Goal: Transaction & Acquisition: Subscribe to service/newsletter

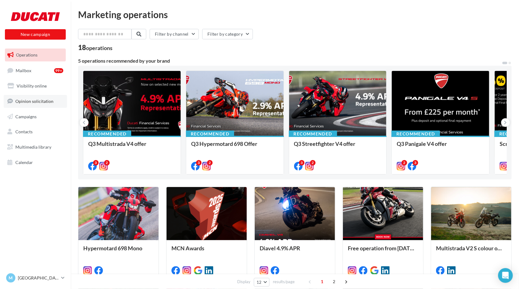
click at [25, 100] on span "Opinion solicitation" at bounding box center [34, 101] width 38 height 5
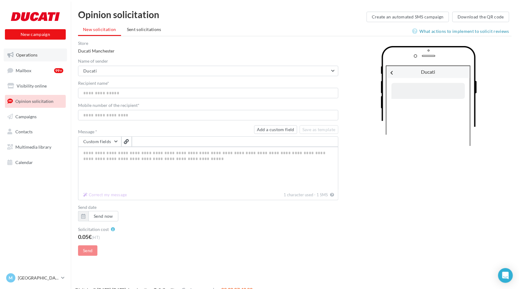
click at [24, 57] on span "Operations" at bounding box center [27, 54] width 22 height 5
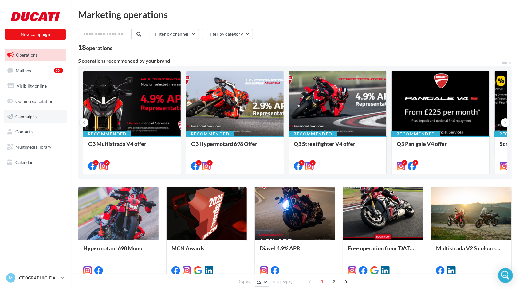
click at [23, 115] on span "Campaigns" at bounding box center [25, 116] width 21 height 5
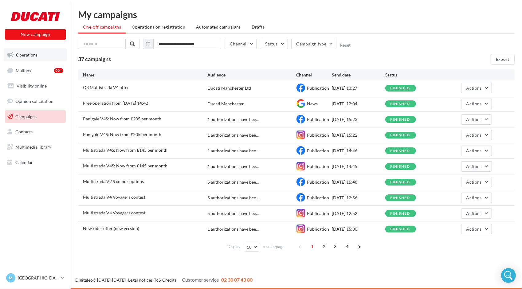
click at [24, 56] on span "Operations" at bounding box center [27, 54] width 22 height 5
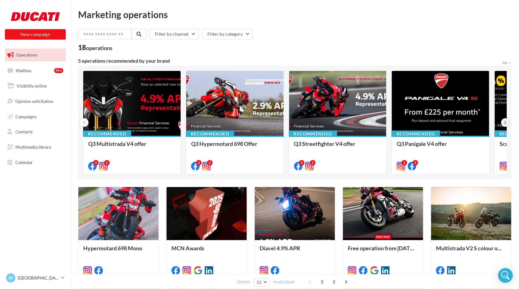
click at [506, 121] on icon at bounding box center [506, 123] width 3 height 6
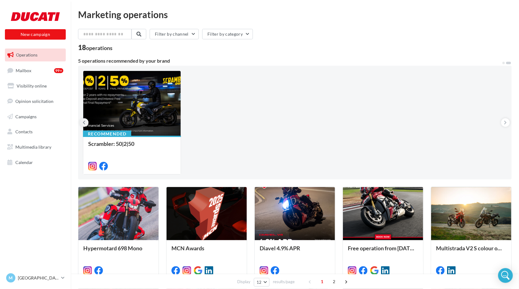
click at [84, 124] on icon at bounding box center [84, 123] width 3 height 6
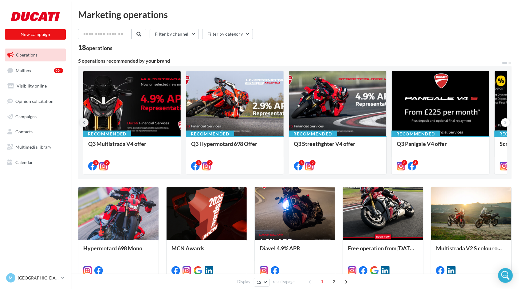
click at [84, 124] on icon at bounding box center [84, 123] width 3 height 6
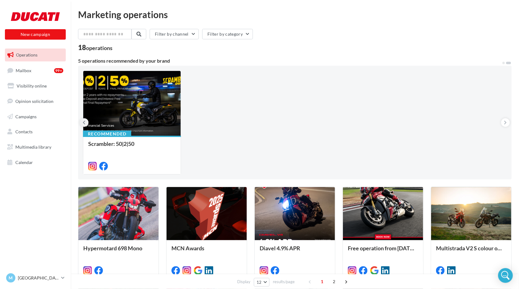
click at [84, 124] on icon at bounding box center [84, 123] width 3 height 6
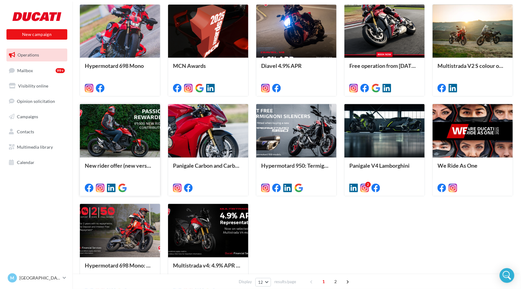
scroll to position [221, 0]
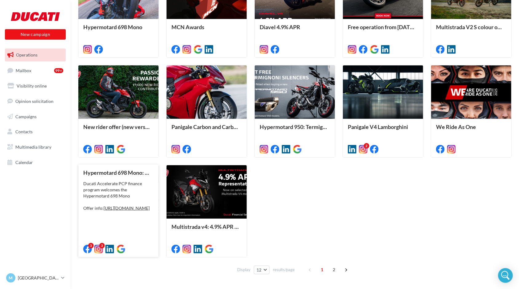
click at [106, 192] on div "Ducati Accelerate PCP finance program welcomes the Hypermotard 698 Mono Offer i…" at bounding box center [118, 196] width 70 height 31
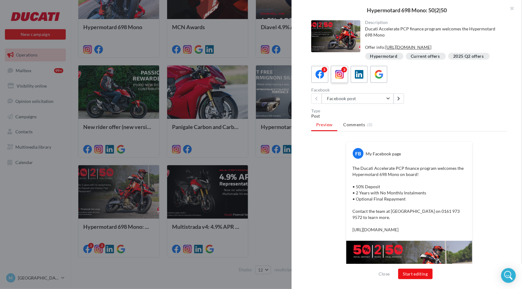
click at [338, 78] on icon at bounding box center [339, 74] width 9 height 9
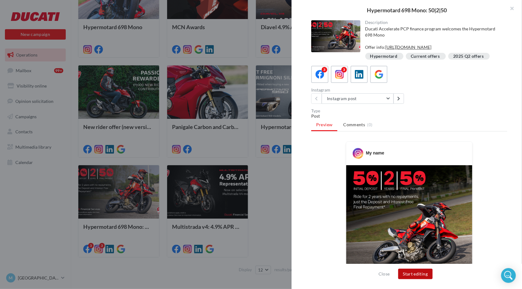
click at [411, 275] on button "Start editing" at bounding box center [416, 274] width 35 height 10
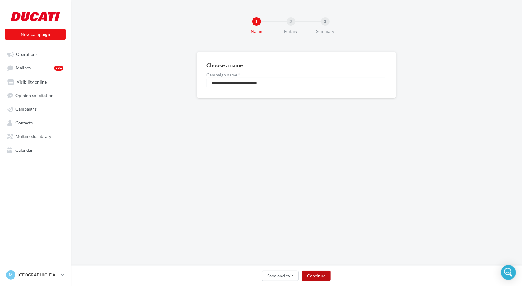
click at [324, 274] on button "Continue" at bounding box center [316, 276] width 29 height 10
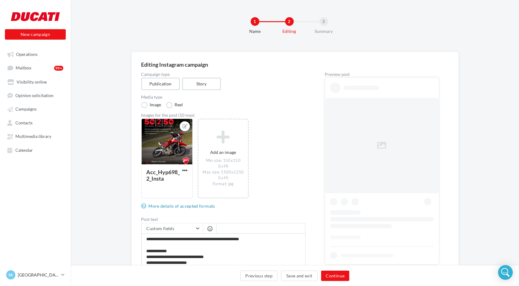
click at [288, 171] on div "Acc_Hyp698_2_Insta Add an image Min size: 150x150 (LxH) Max size: 1920x1350 (Lx…" at bounding box center [225, 162] width 169 height 86
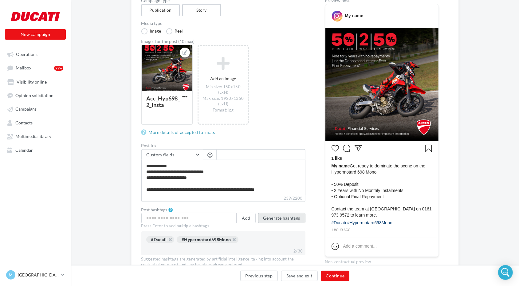
scroll to position [11, 0]
click at [280, 220] on button "Generate hashtags" at bounding box center [281, 218] width 47 height 10
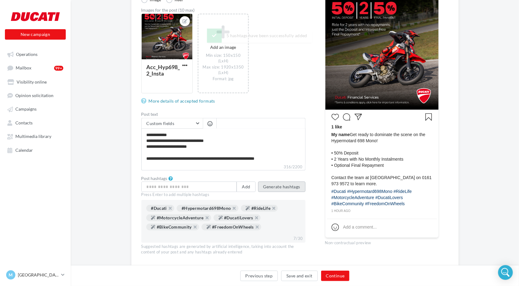
scroll to position [111, 0]
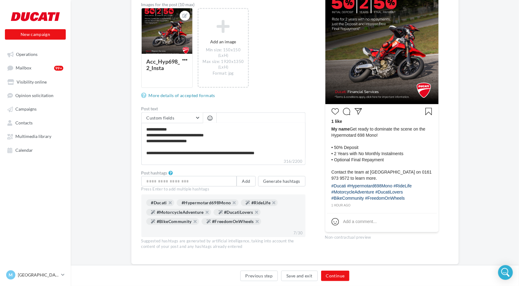
drag, startPoint x: 163, startPoint y: 205, endPoint x: 162, endPoint y: 178, distance: 27.1
click at [162, 178] on div "Add Generate hashtags Press Enter to add multiple hashtags #Ducati #Hypermotard…" at bounding box center [223, 207] width 164 height 62
click at [160, 200] on div "#Ducati" at bounding box center [160, 203] width 28 height 7
click at [330, 274] on button "Continue" at bounding box center [335, 276] width 29 height 10
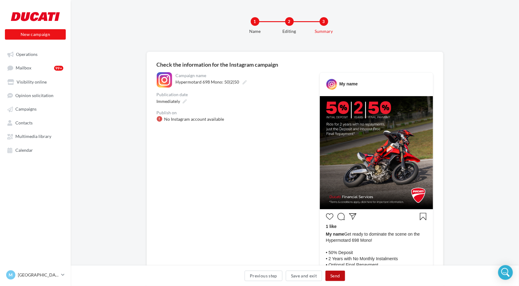
click at [330, 274] on button "Send" at bounding box center [335, 276] width 19 height 10
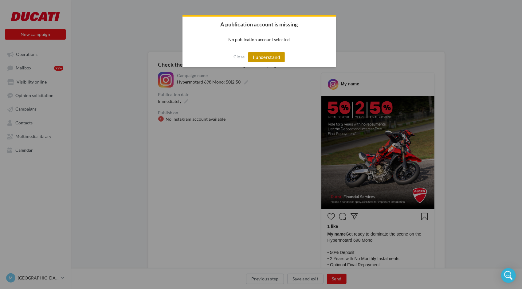
click at [262, 57] on button "I understand" at bounding box center [266, 57] width 37 height 10
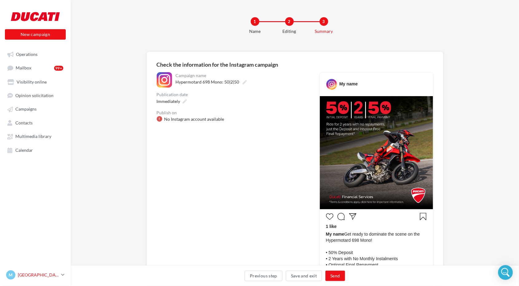
click at [45, 277] on p "[GEOGRAPHIC_DATA]" at bounding box center [38, 275] width 41 height 6
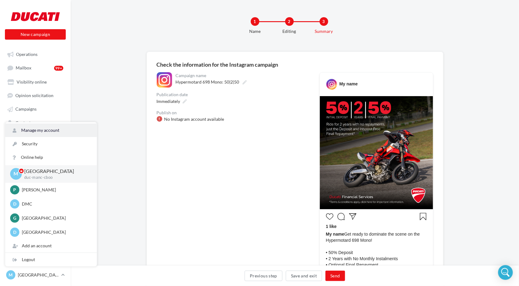
click at [38, 131] on link "Manage my account" at bounding box center [51, 131] width 92 height 14
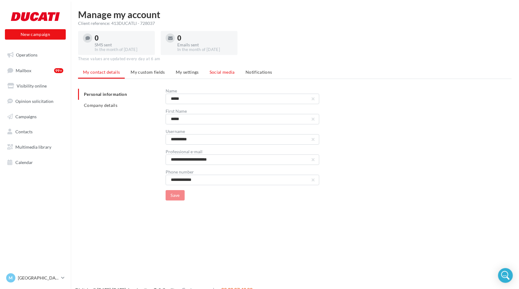
click at [216, 71] on span "Social media" at bounding box center [222, 71] width 25 height 5
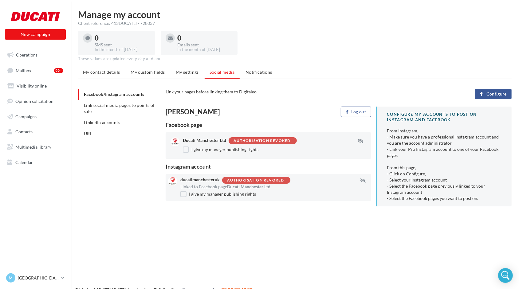
click at [262, 141] on div "Authorisation revoked" at bounding box center [262, 141] width 57 height 4
click at [265, 183] on div "Authorisation revoked" at bounding box center [256, 180] width 58 height 5
click at [197, 189] on div "Linked to Facebook page Ducati Manchester Ltd" at bounding box center [275, 187] width 189 height 6
click at [252, 179] on div "Authorisation revoked" at bounding box center [255, 181] width 57 height 4
click at [360, 138] on span at bounding box center [360, 141] width 15 height 6
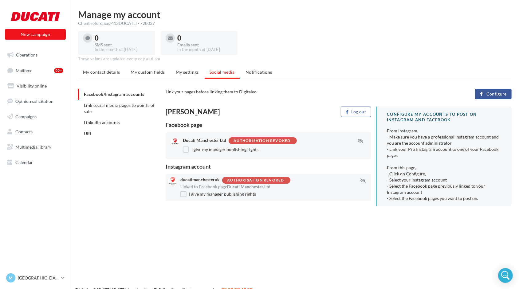
click at [485, 92] on button "Configure" at bounding box center [493, 94] width 37 height 10
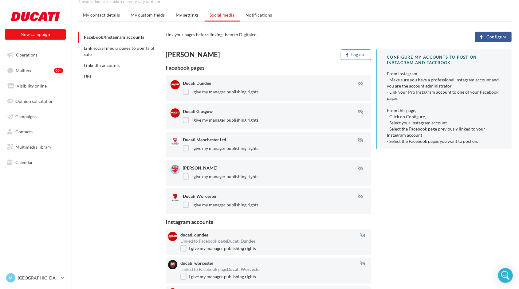
scroll to position [33, 0]
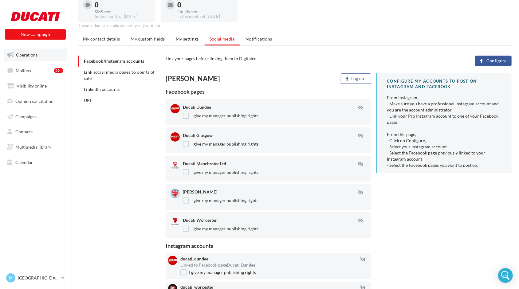
click at [20, 56] on span "Operations" at bounding box center [27, 54] width 22 height 5
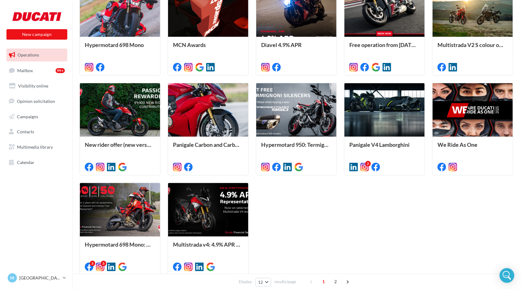
scroll to position [204, 0]
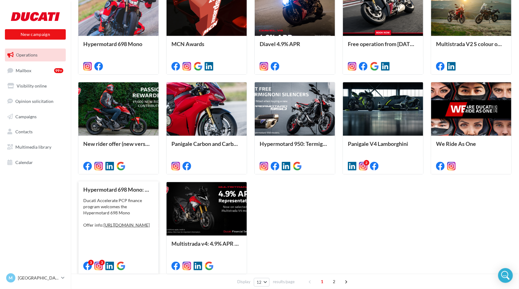
click at [108, 203] on div "Ducati Accelerate PCP finance program welcomes the Hypermotard 698 Mono Offer i…" at bounding box center [118, 213] width 70 height 31
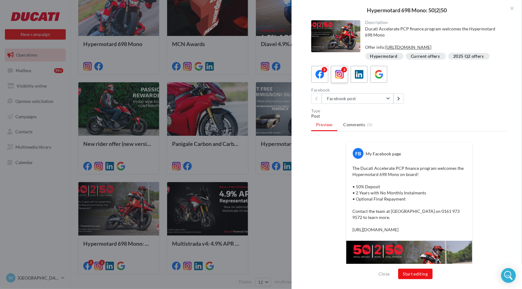
click at [342, 73] on div "3" at bounding box center [345, 70] width 6 height 6
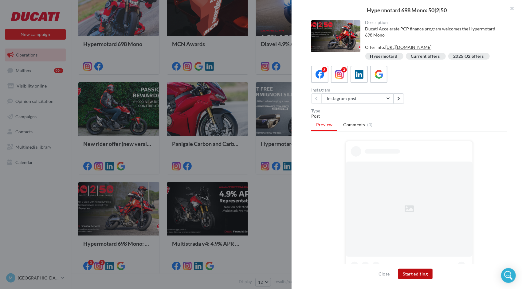
click at [415, 276] on button "Start editing" at bounding box center [416, 274] width 35 height 10
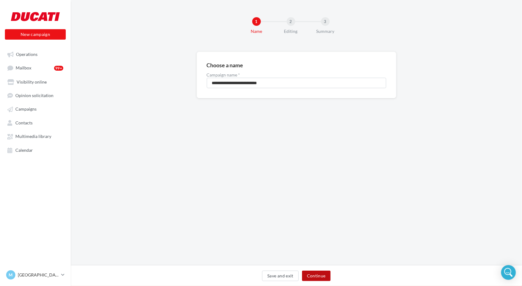
click at [315, 280] on button "Continue" at bounding box center [316, 276] width 29 height 10
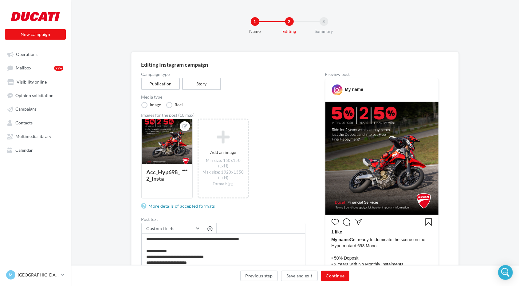
click at [119, 247] on div "Editing Instagram campaign Campaign type Publication Story Media type Image Ree…" at bounding box center [295, 214] width 449 height 325
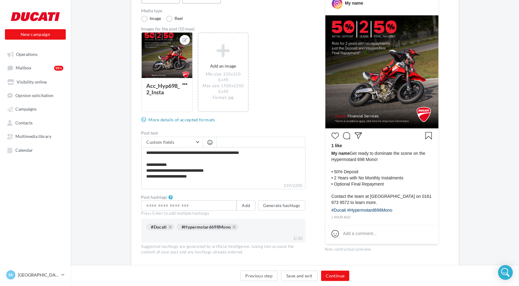
scroll to position [106, 0]
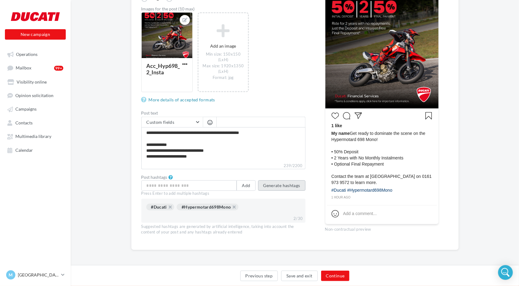
click at [275, 185] on button "Generate hashtags" at bounding box center [281, 186] width 47 height 10
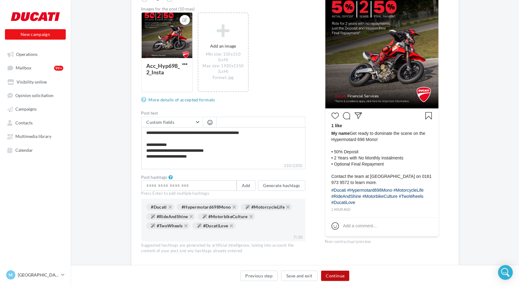
click at [335, 276] on button "Continue" at bounding box center [335, 276] width 29 height 10
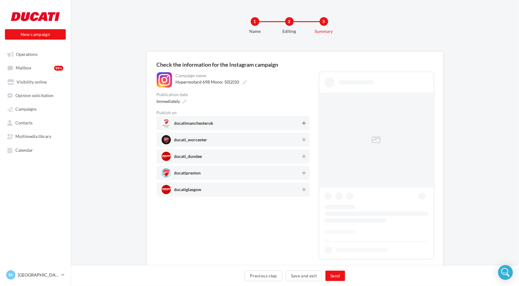
click at [304, 123] on icon at bounding box center [304, 123] width 4 height 4
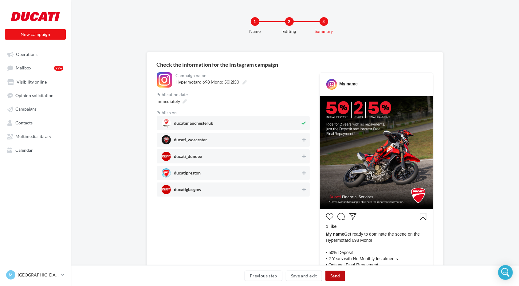
click at [333, 277] on button "Send" at bounding box center [335, 276] width 19 height 10
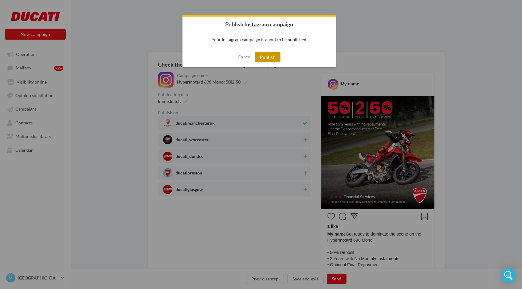
click at [271, 56] on button "Publish" at bounding box center [268, 57] width 26 height 10
